Goal: Transaction & Acquisition: Purchase product/service

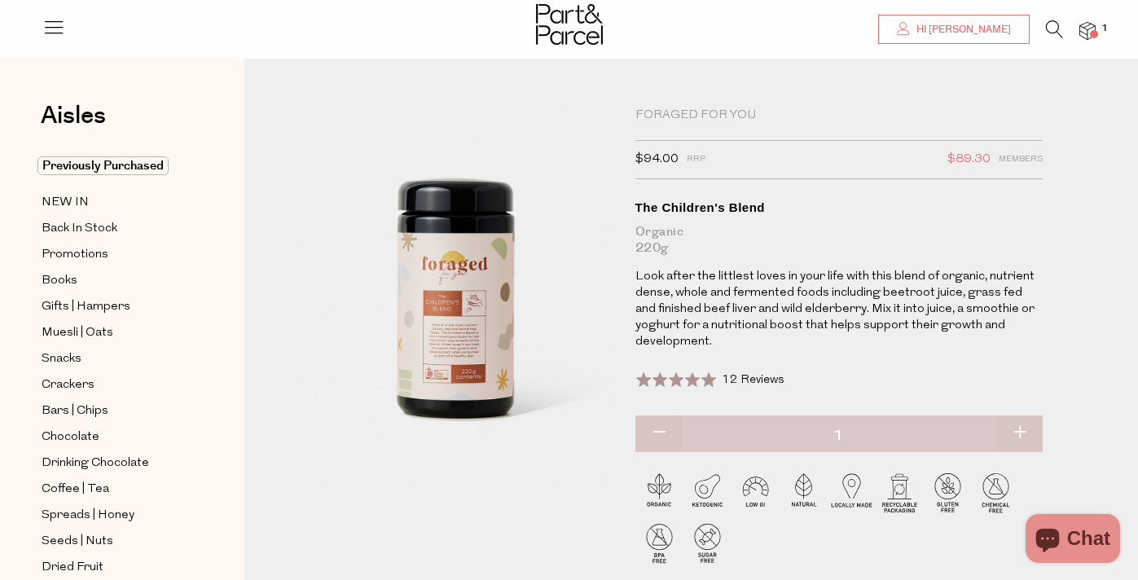
click at [1006, 27] on span "Hi [PERSON_NAME]" at bounding box center [961, 30] width 99 height 14
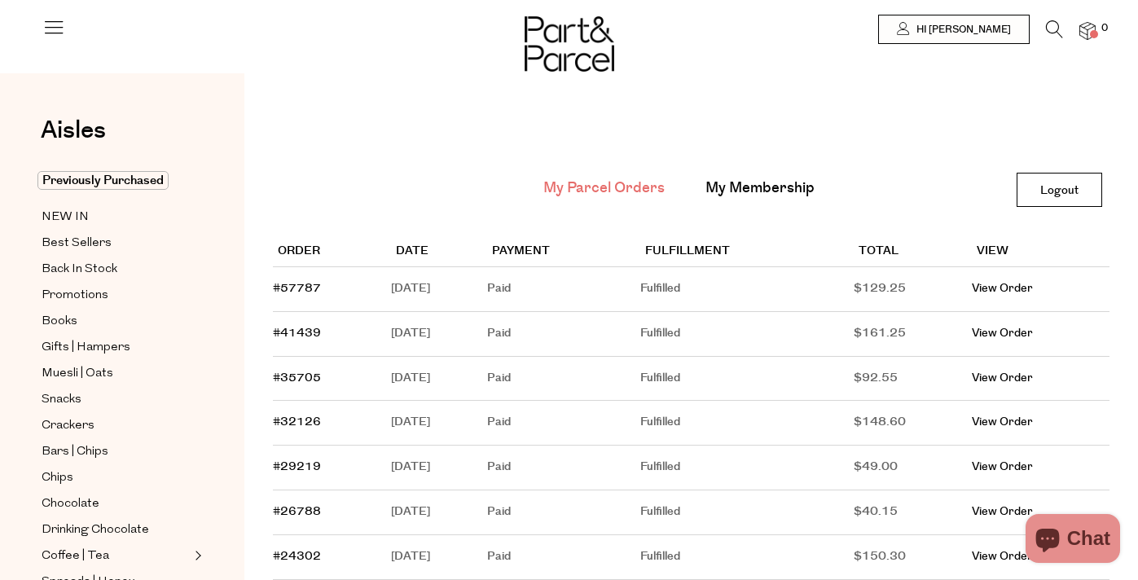
click at [1094, 37] on span at bounding box center [1094, 34] width 8 height 8
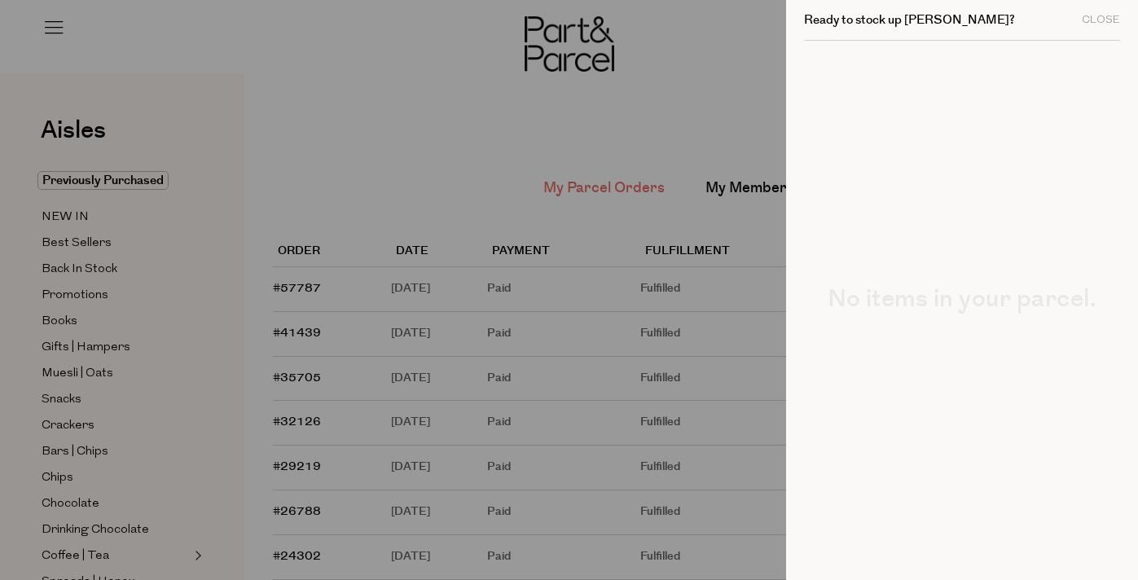
click at [403, 63] on div at bounding box center [569, 290] width 1138 height 580
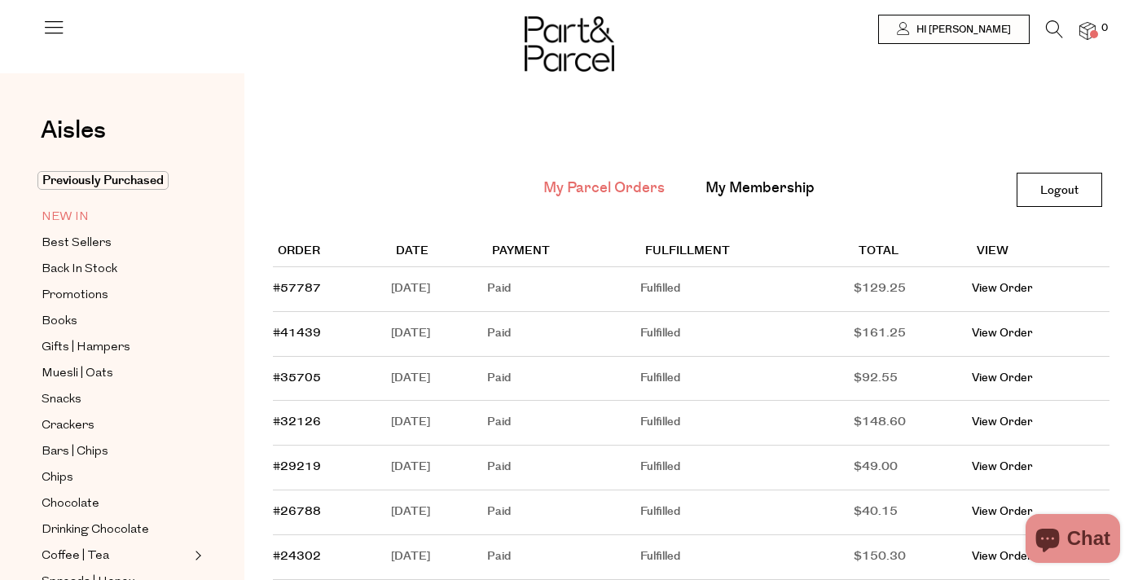
click at [77, 209] on span "NEW IN" at bounding box center [65, 218] width 47 height 20
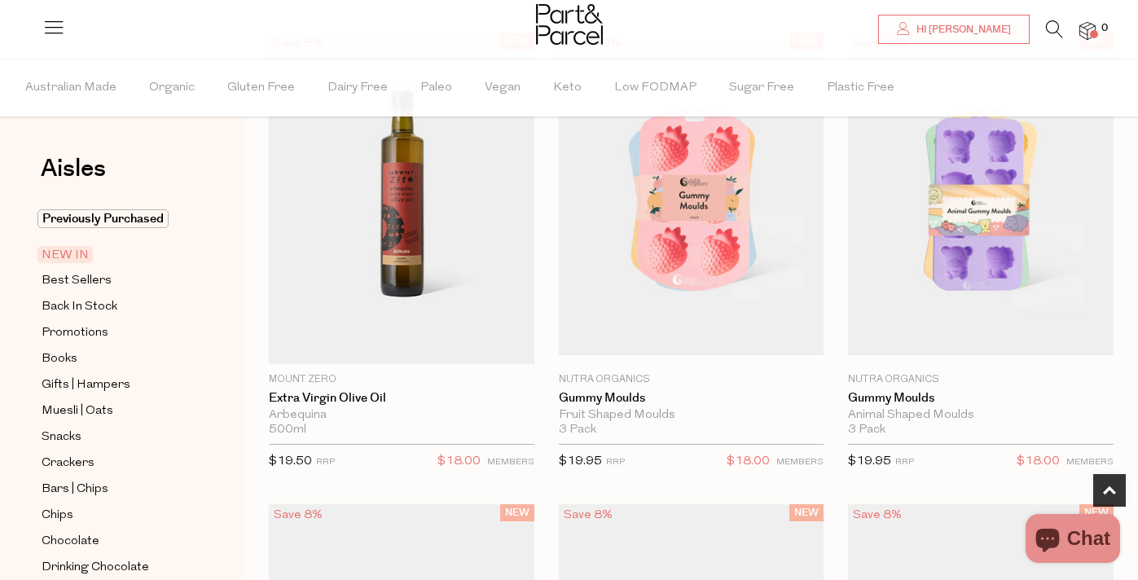
click at [353, 349] on span "Add To Parcel" at bounding box center [402, 353] width 256 height 35
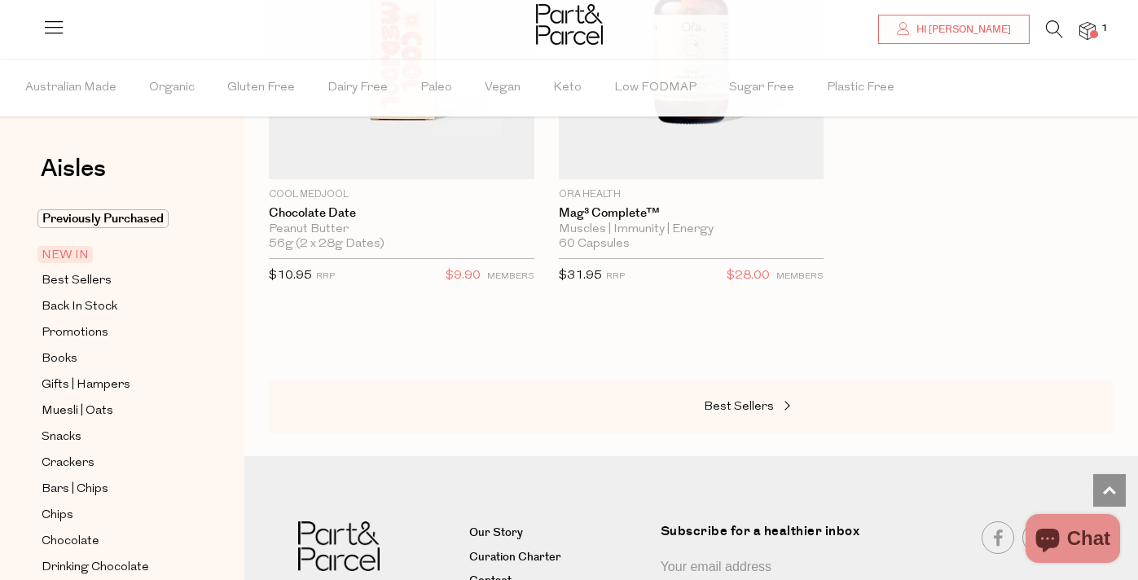
scroll to position [2208, 0]
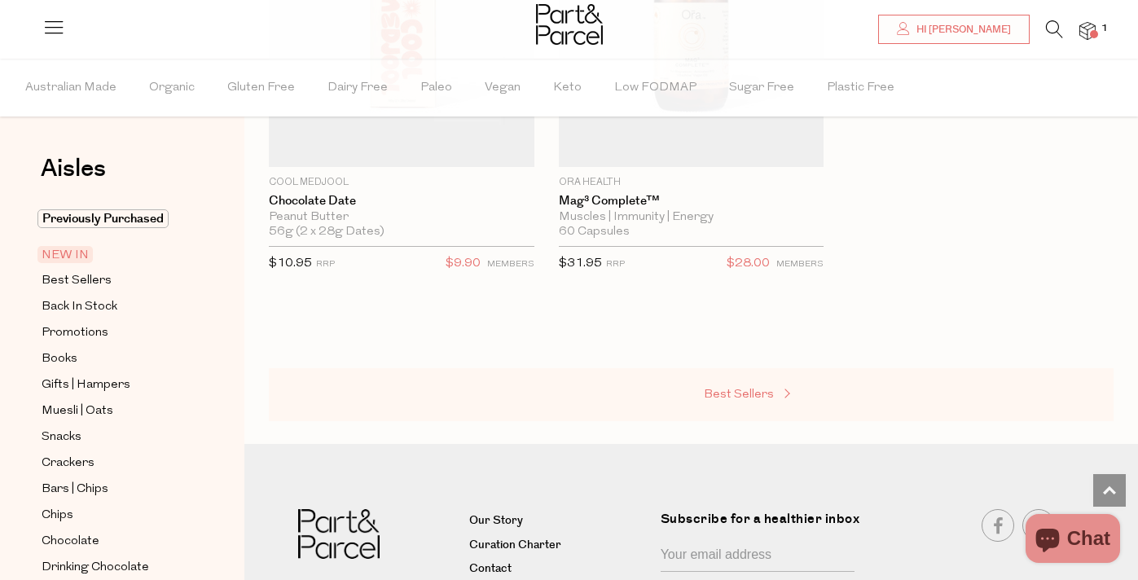
click at [744, 391] on span "Best Sellers" at bounding box center [739, 395] width 70 height 12
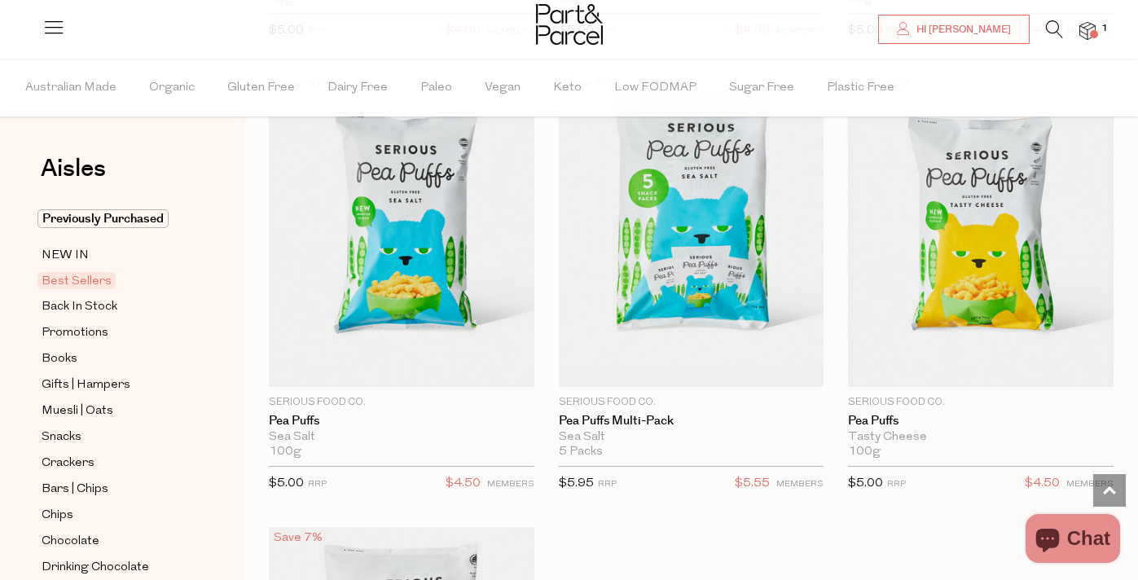
scroll to position [5619, 0]
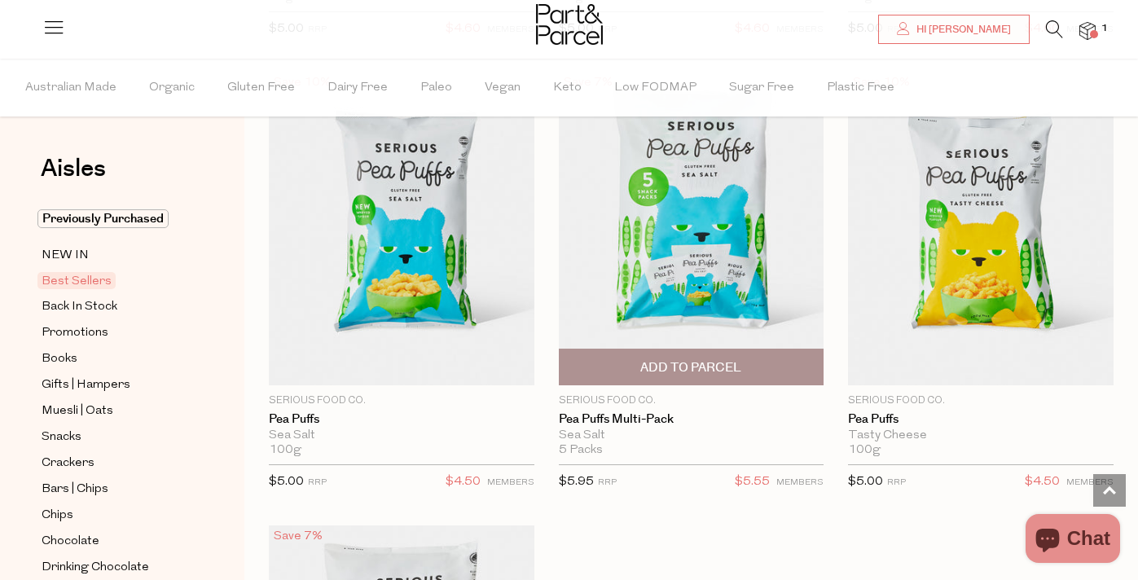
click at [718, 365] on span "Add To Parcel" at bounding box center [690, 367] width 101 height 17
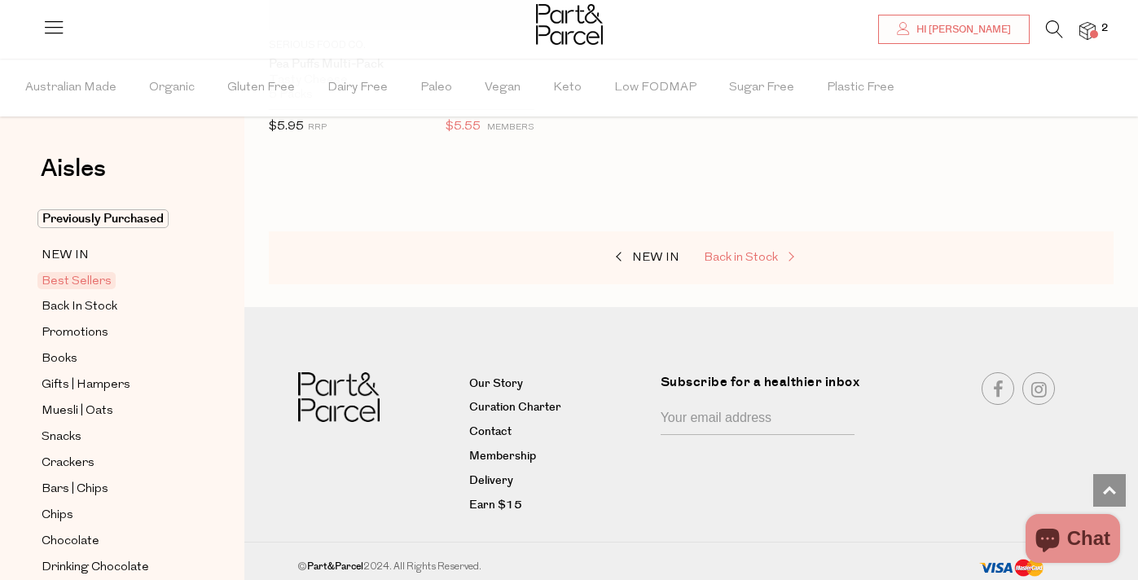
click at [780, 252] on span at bounding box center [789, 258] width 23 height 12
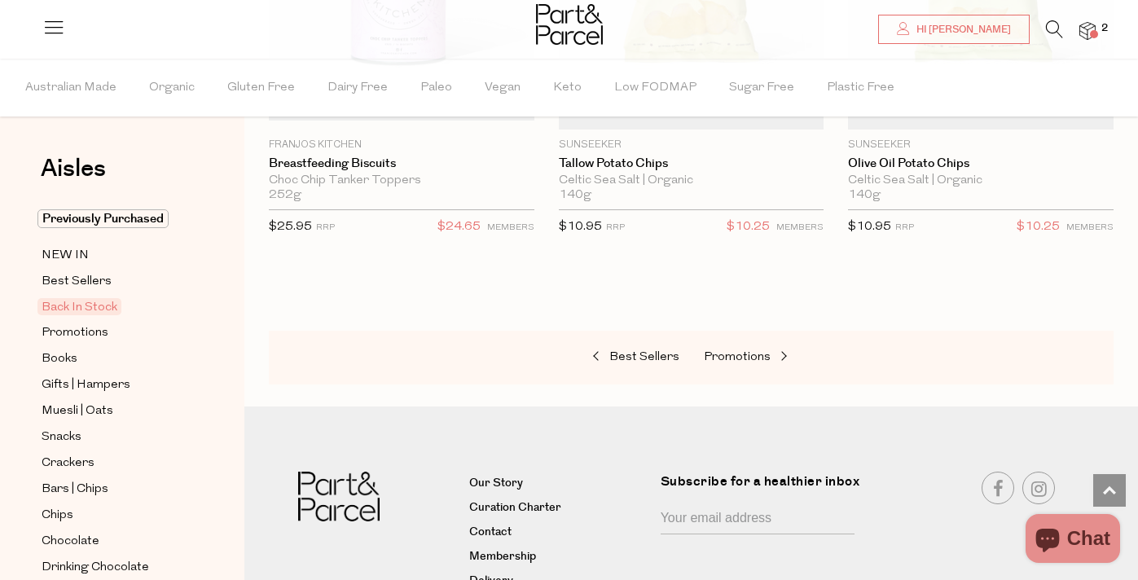
scroll to position [1328, 0]
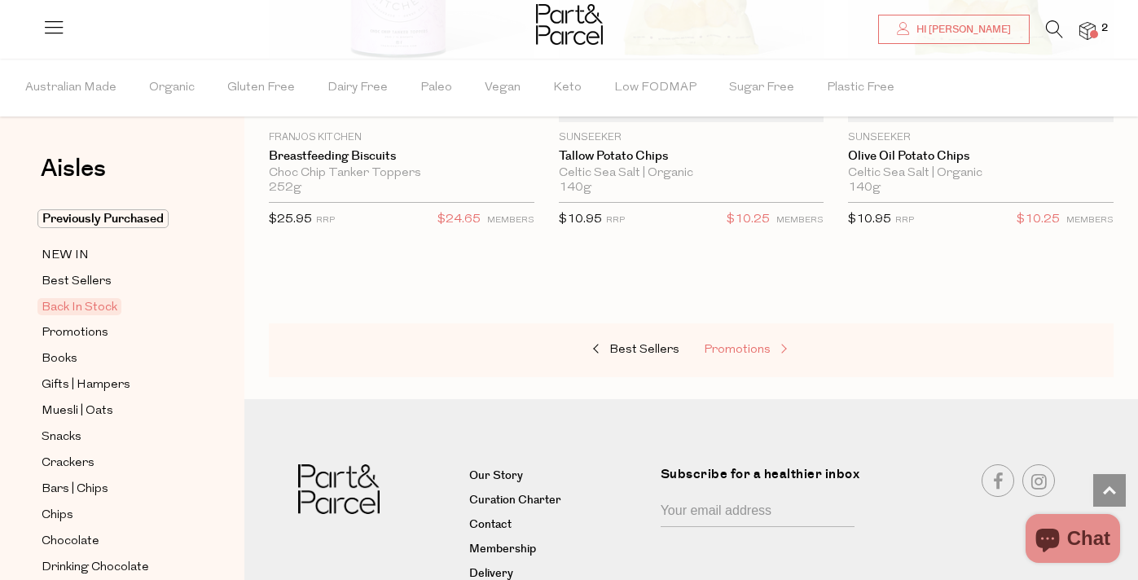
click at [733, 345] on span "Promotions" at bounding box center [737, 350] width 67 height 12
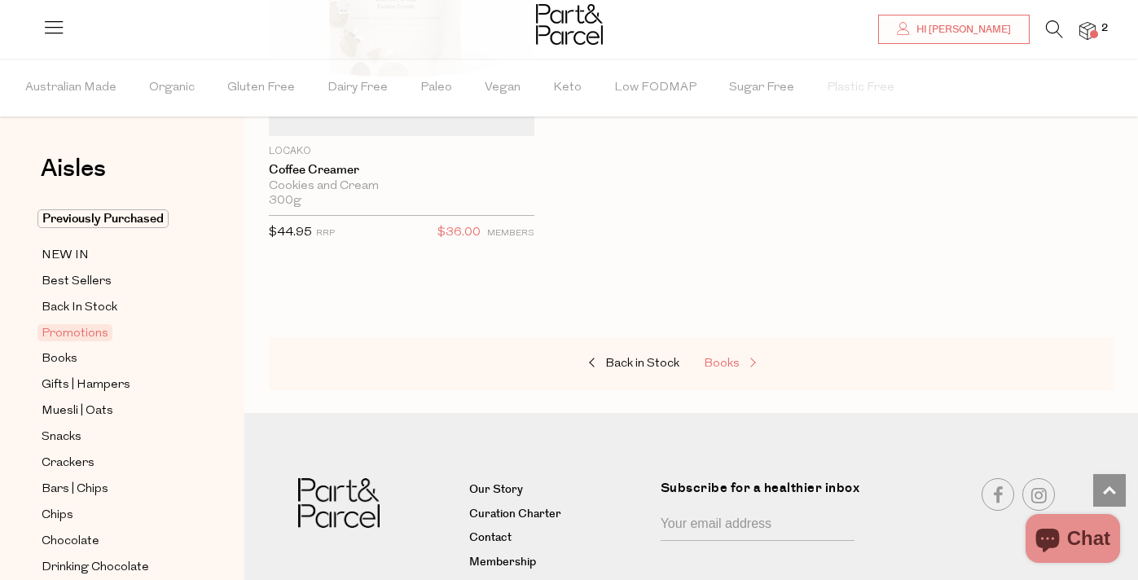
click at [727, 364] on span "Books" at bounding box center [722, 364] width 36 height 12
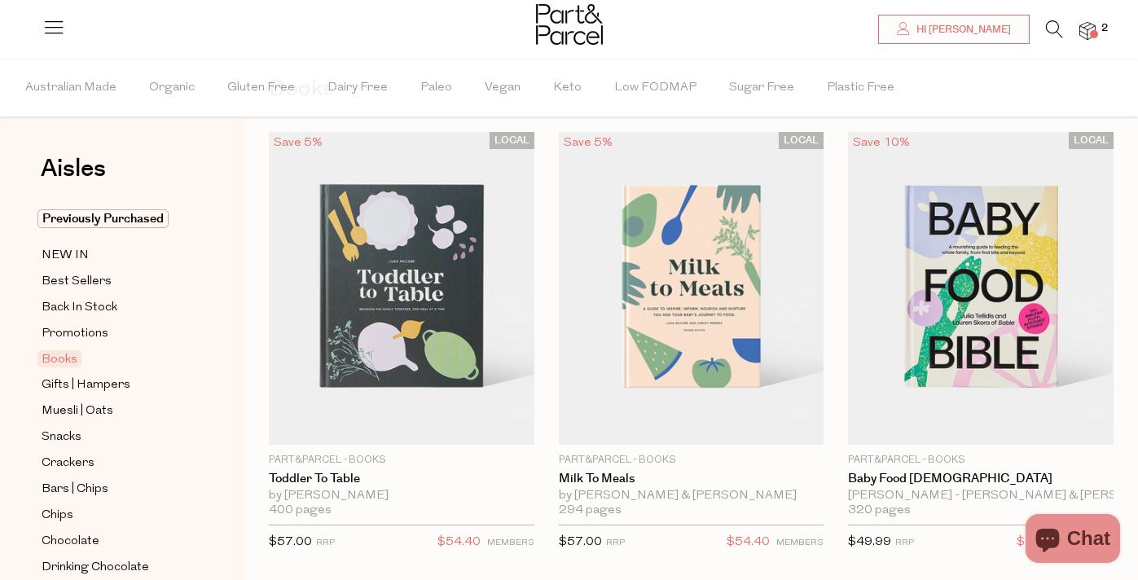
scroll to position [88, 0]
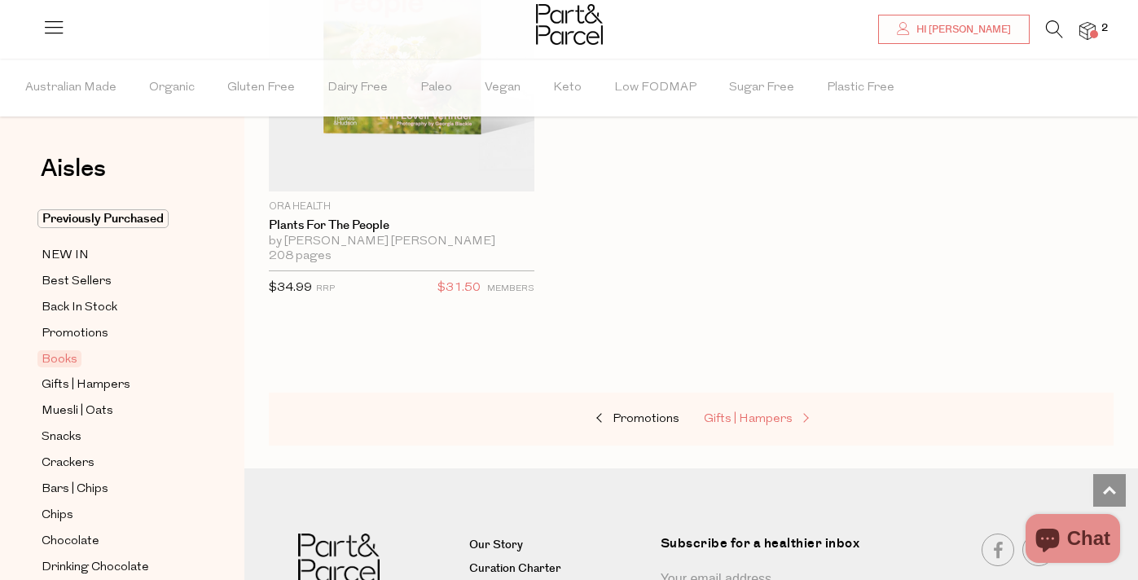
click at [734, 423] on span "Gifts | Hampers" at bounding box center [748, 419] width 89 height 12
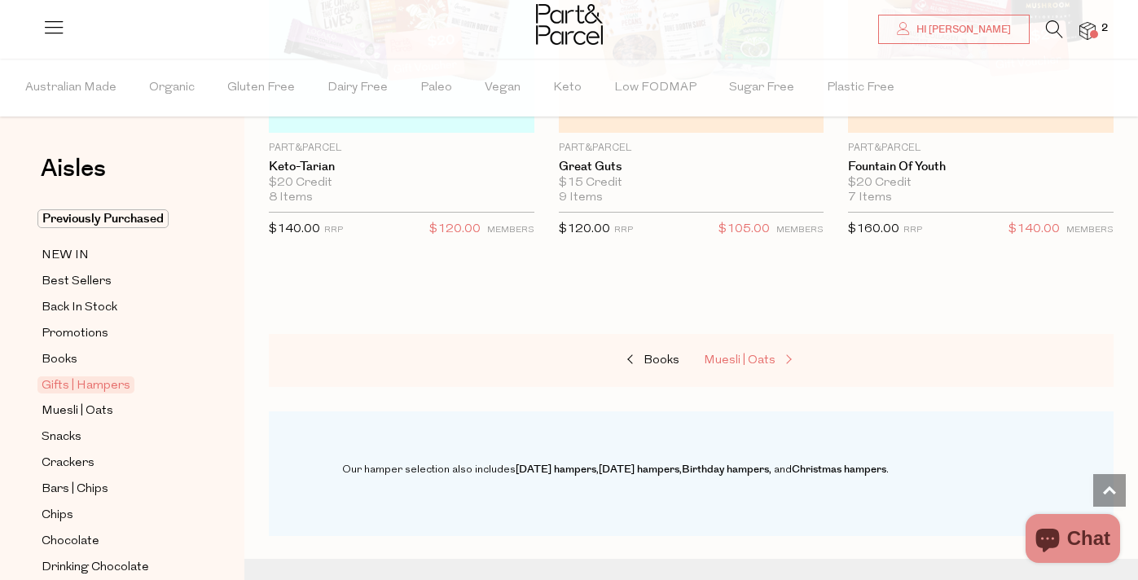
click at [737, 358] on span "Muesli | Oats" at bounding box center [740, 360] width 72 height 12
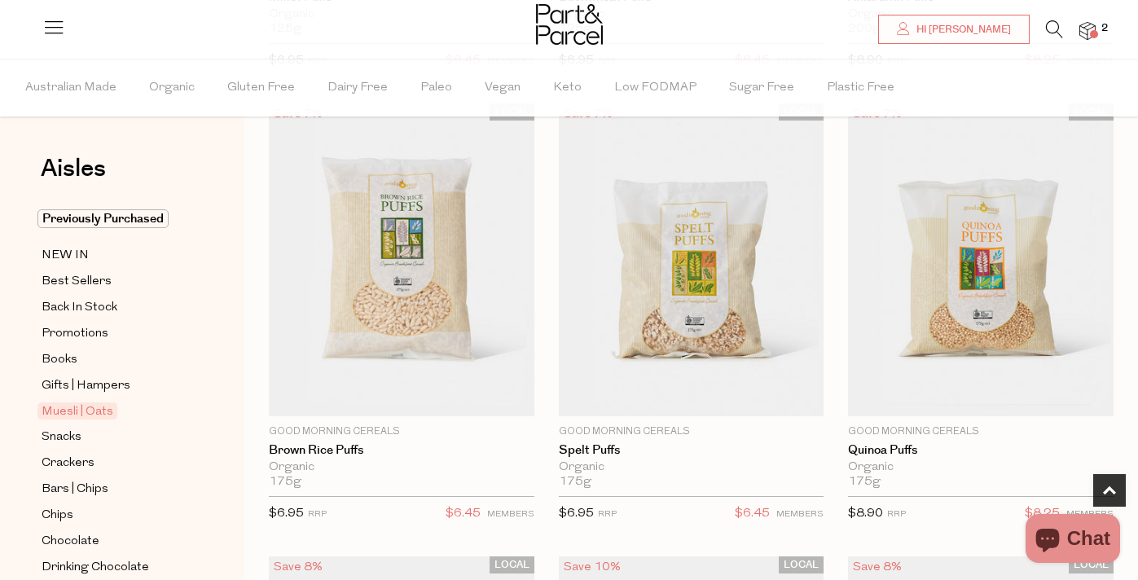
scroll to position [566, 0]
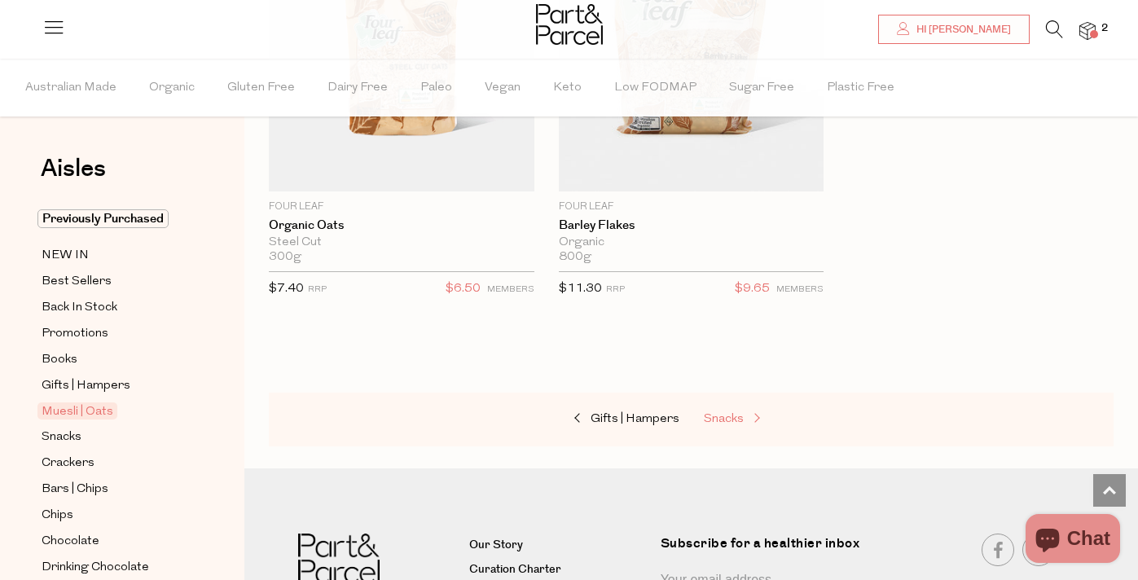
click at [734, 413] on span "Snacks" at bounding box center [724, 419] width 40 height 12
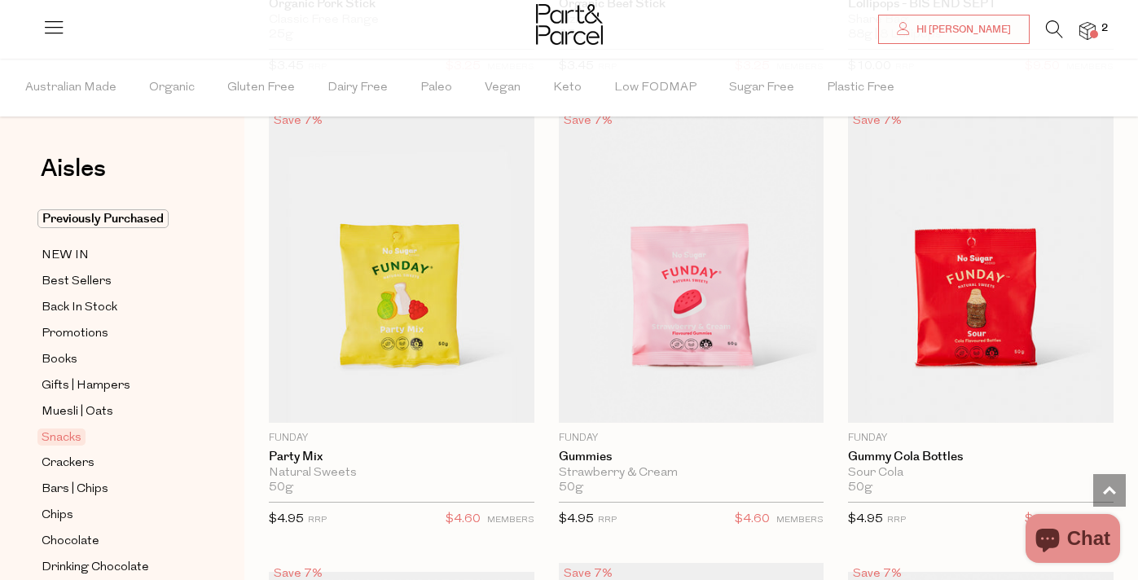
scroll to position [1935, 0]
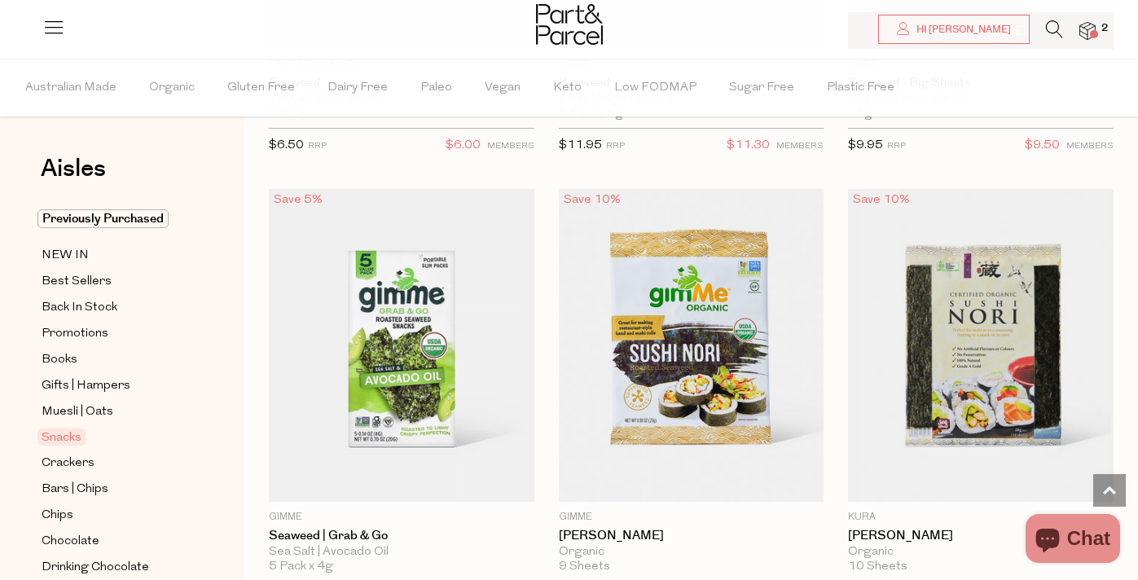
scroll to position [8263, 0]
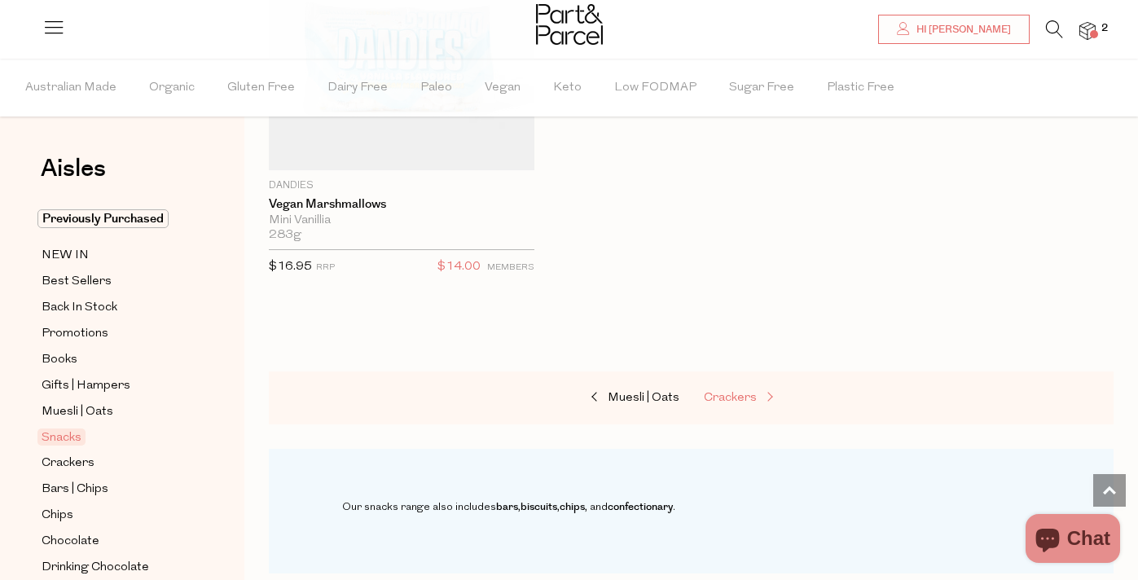
click at [759, 392] on span at bounding box center [768, 398] width 23 height 12
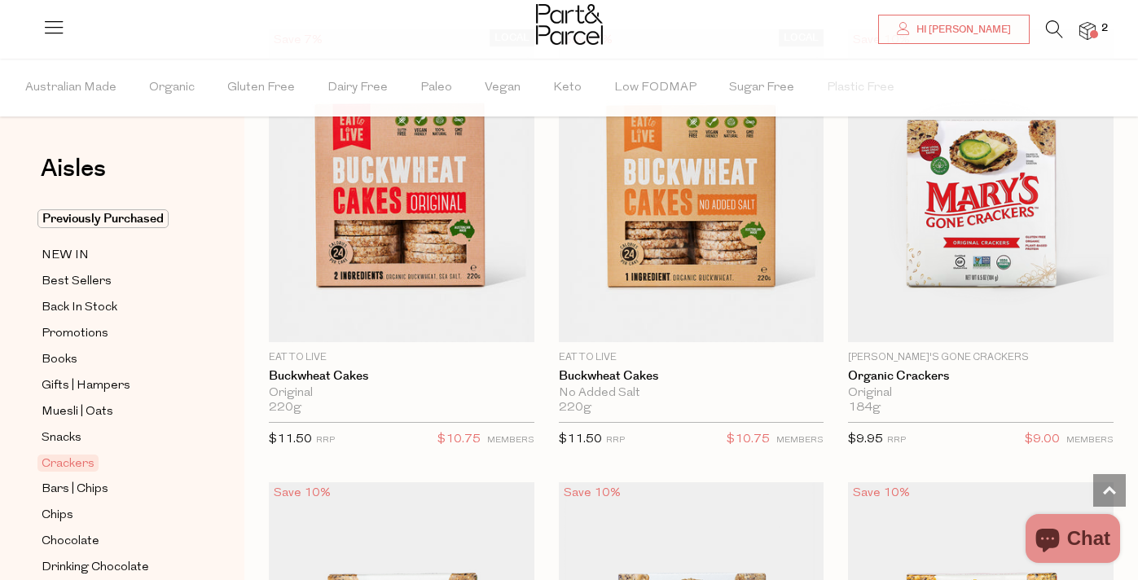
scroll to position [2450, 0]
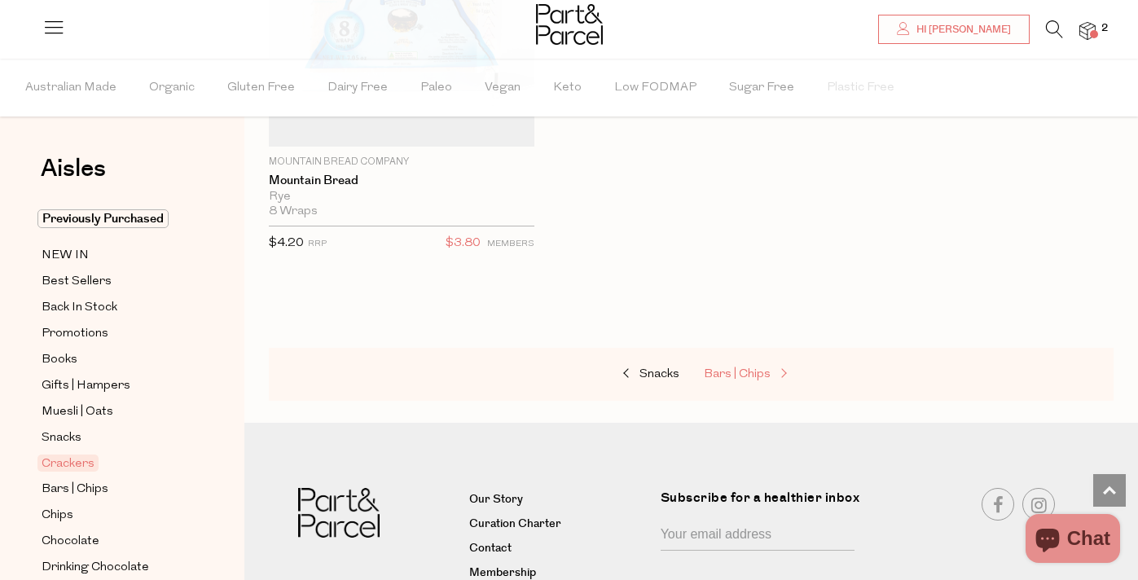
click at [765, 371] on span "Bars | Chips" at bounding box center [737, 374] width 67 height 12
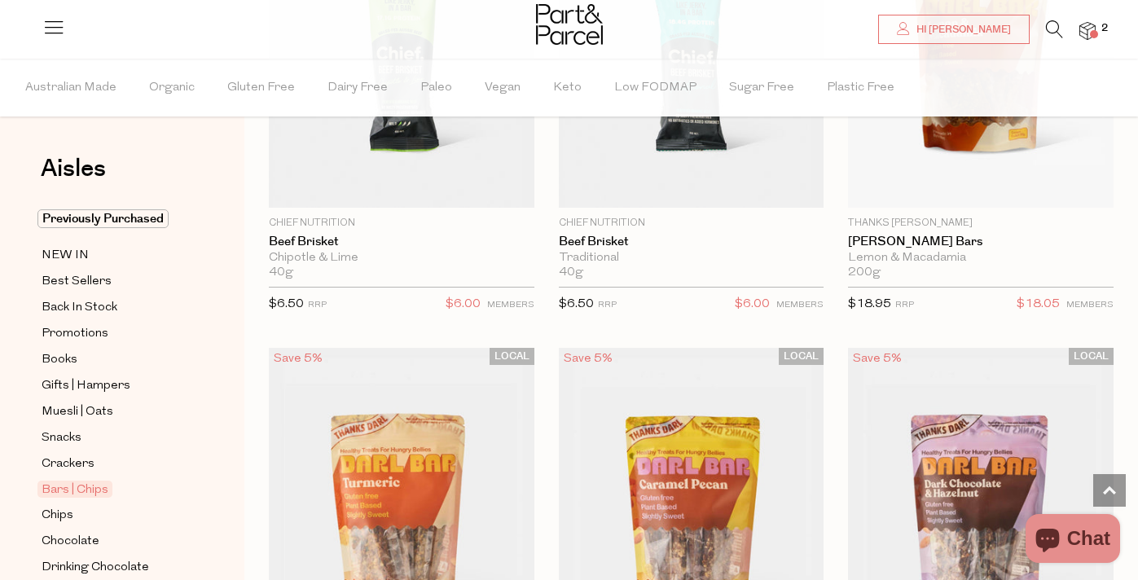
scroll to position [3528, 0]
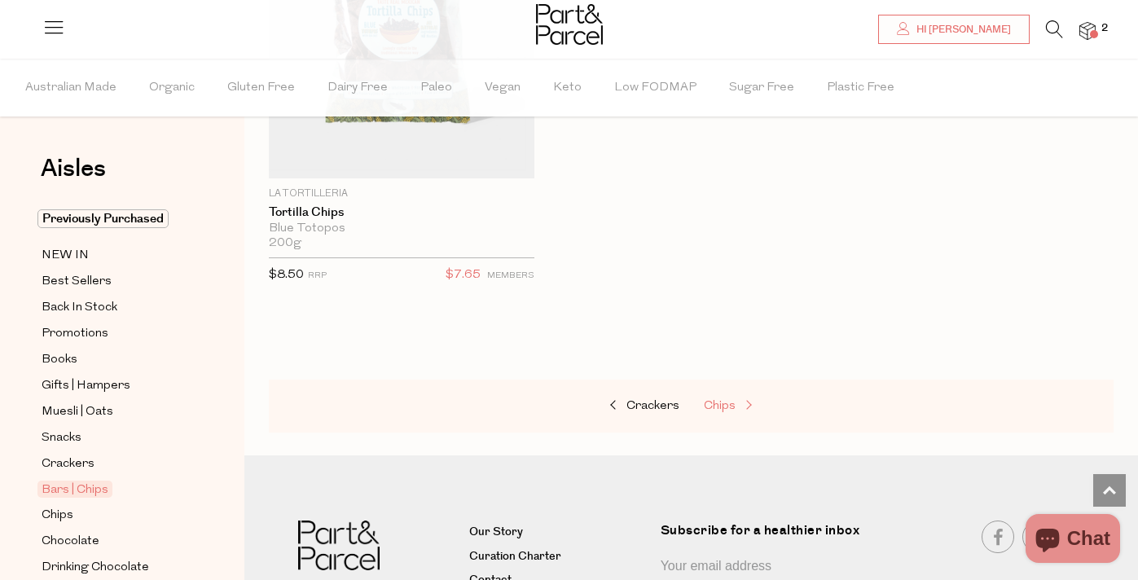
click at [721, 400] on span "Chips" at bounding box center [720, 406] width 32 height 12
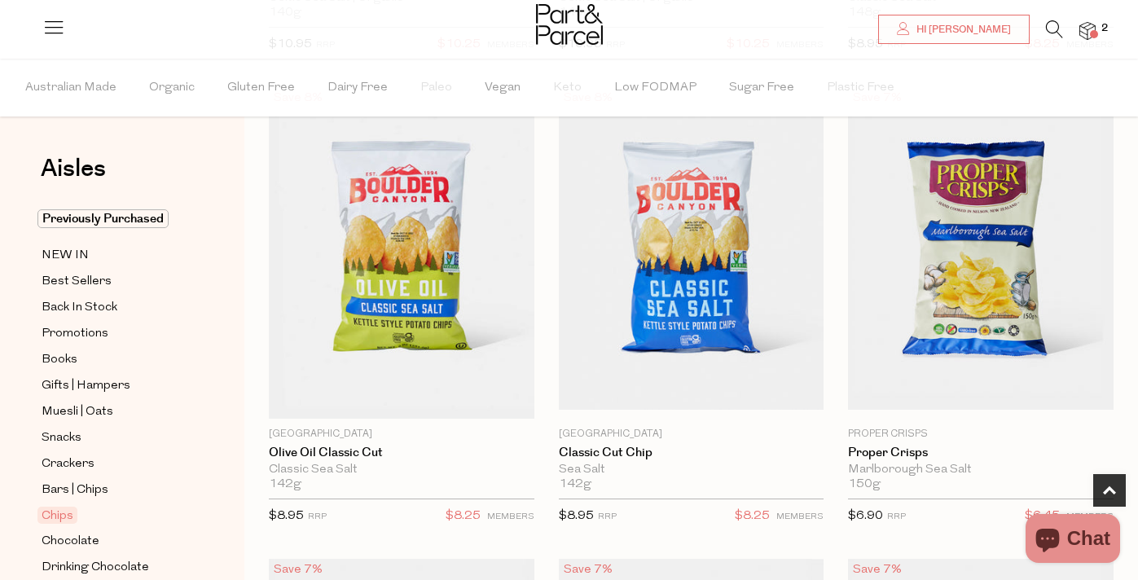
scroll to position [602, 0]
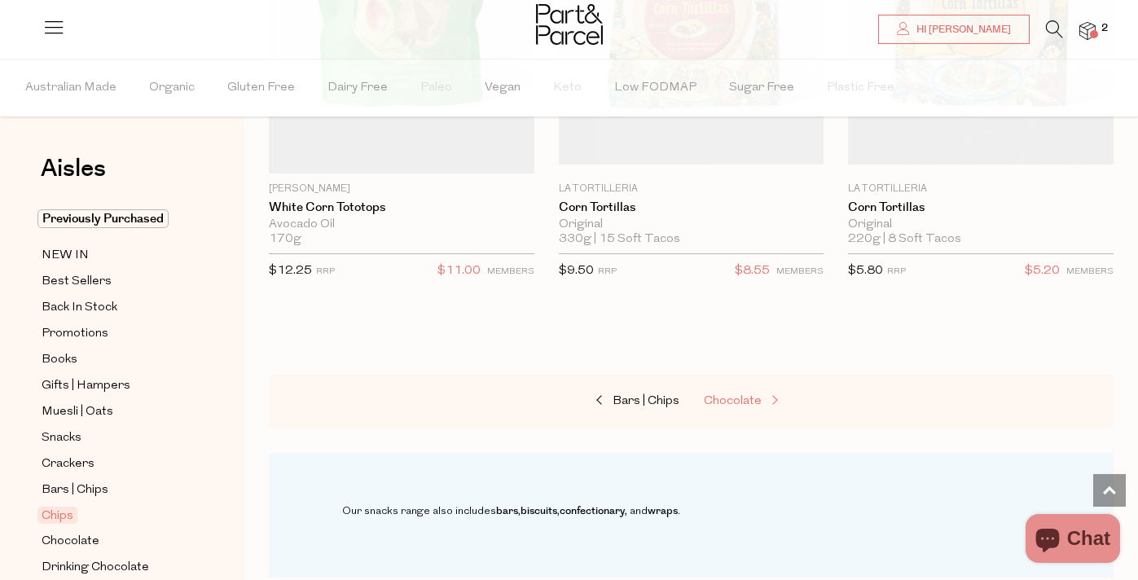
click at [727, 406] on link "Chocolate" at bounding box center [785, 401] width 163 height 21
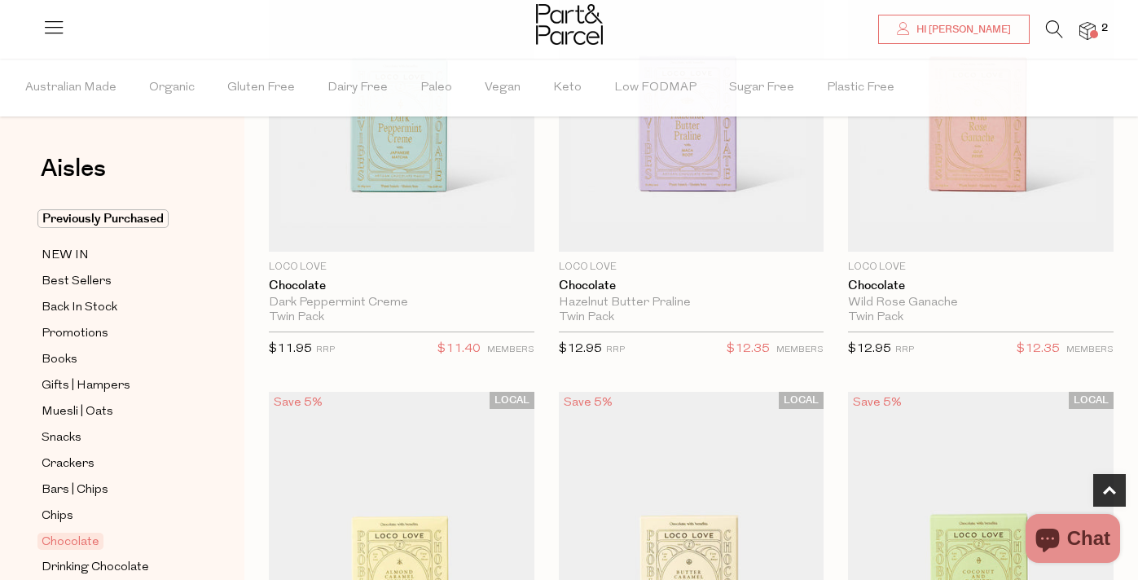
scroll to position [727, 0]
